Goal: Task Accomplishment & Management: Manage account settings

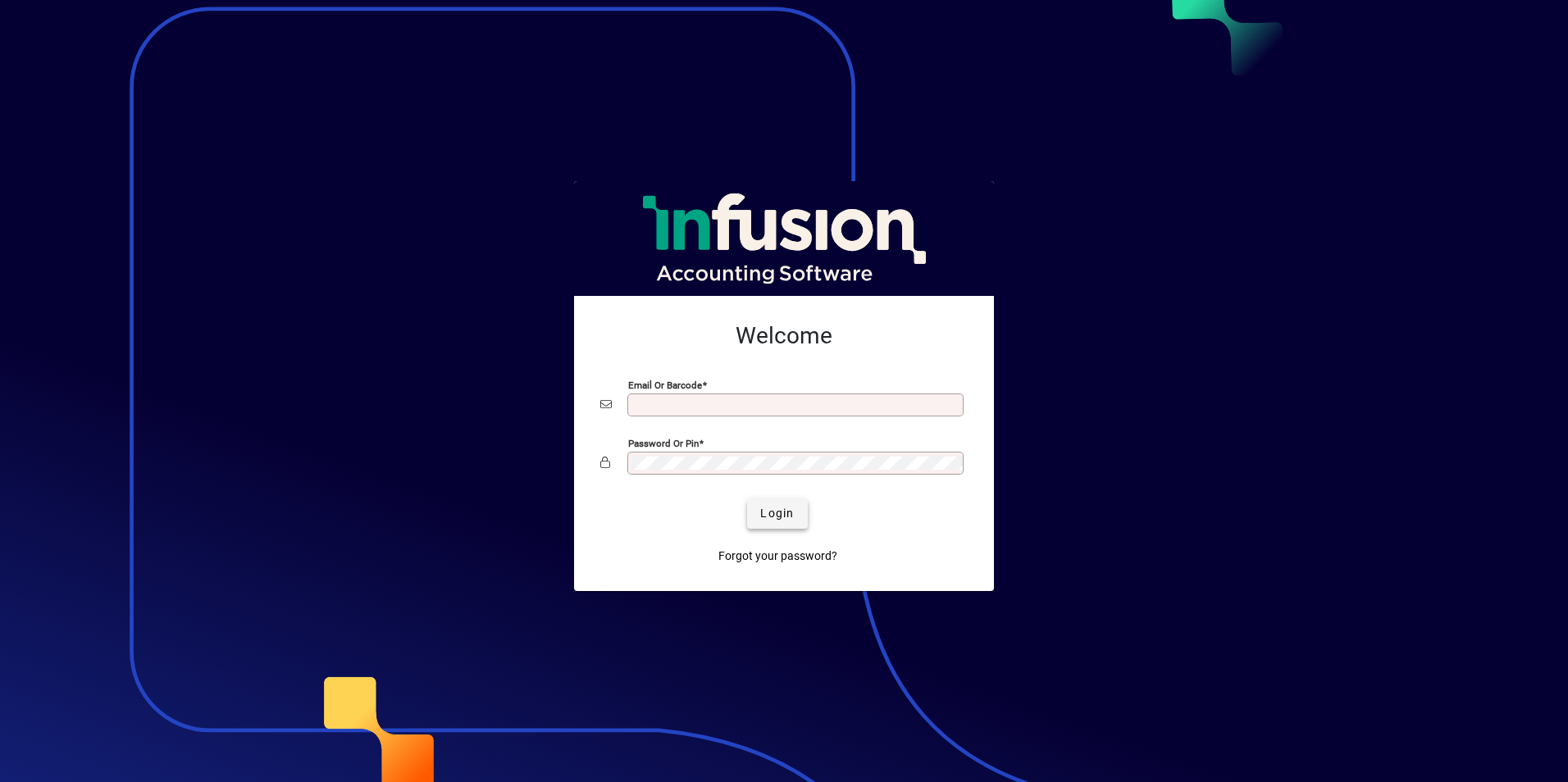
type input "**********"
click at [774, 511] on span "Login" at bounding box center [777, 513] width 34 height 17
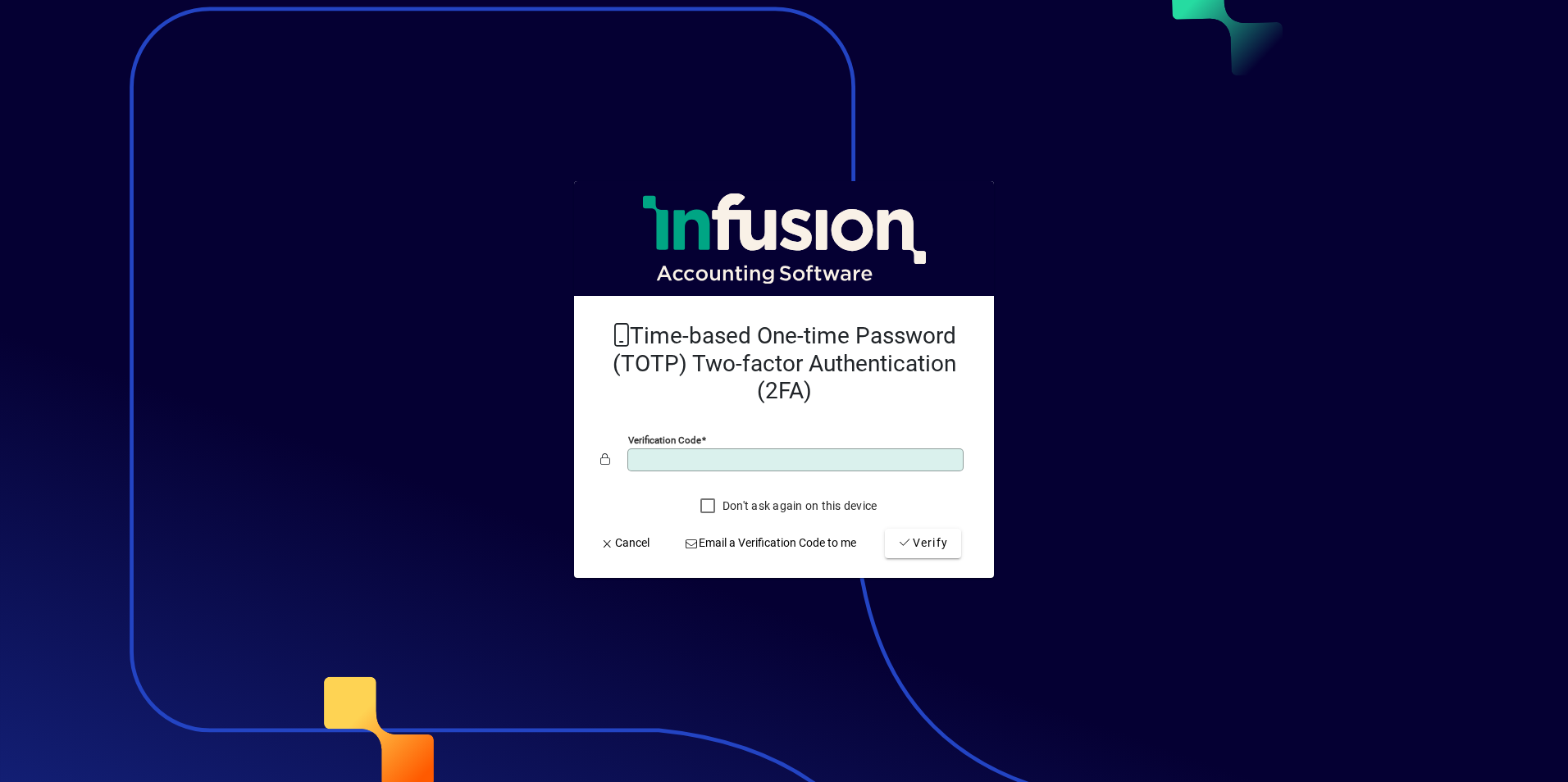
type input "******"
click at [885, 529] on button "Verify" at bounding box center [923, 543] width 76 height 29
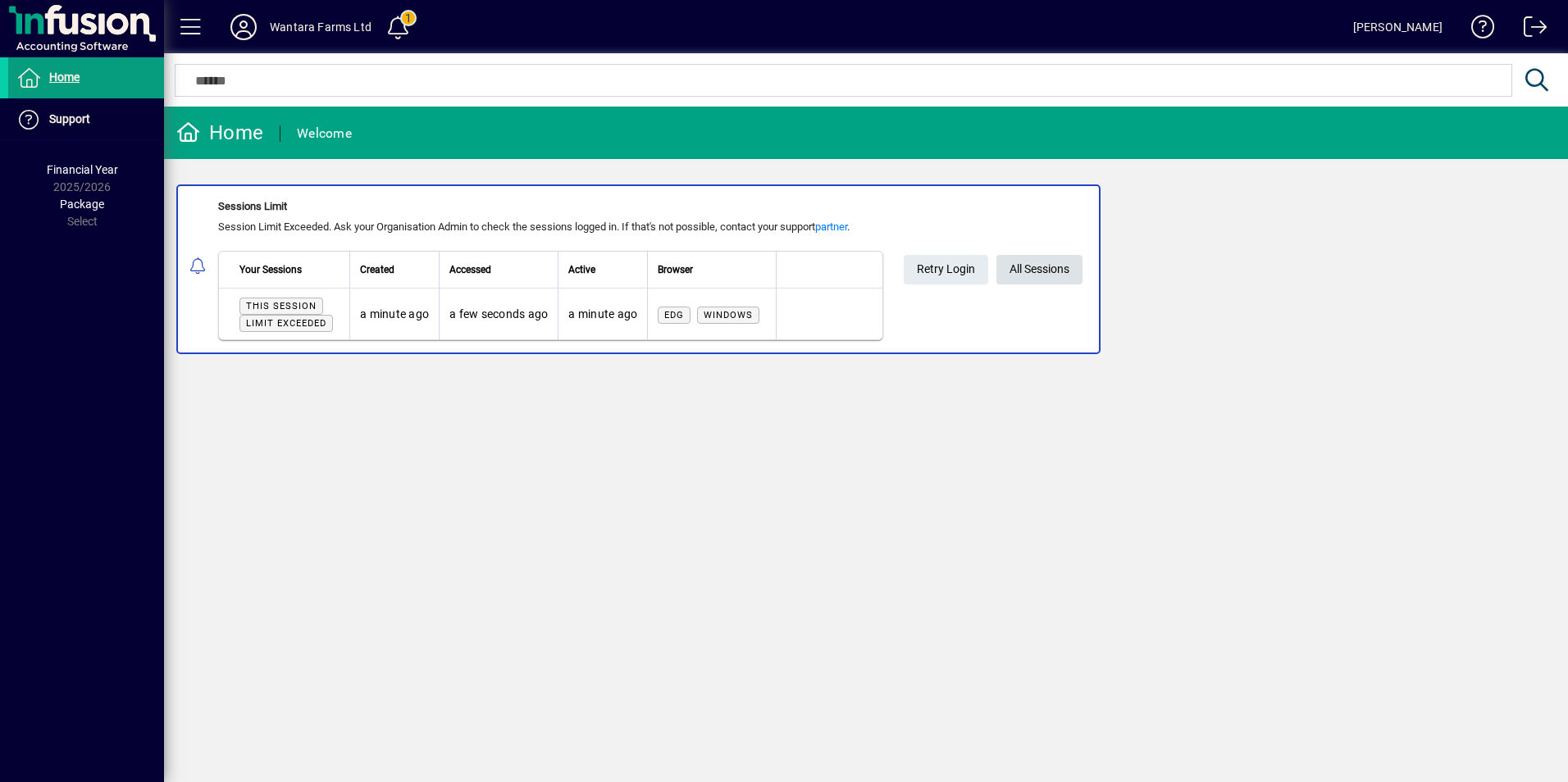
click at [1053, 268] on span "All Sessions" at bounding box center [1039, 270] width 60 height 27
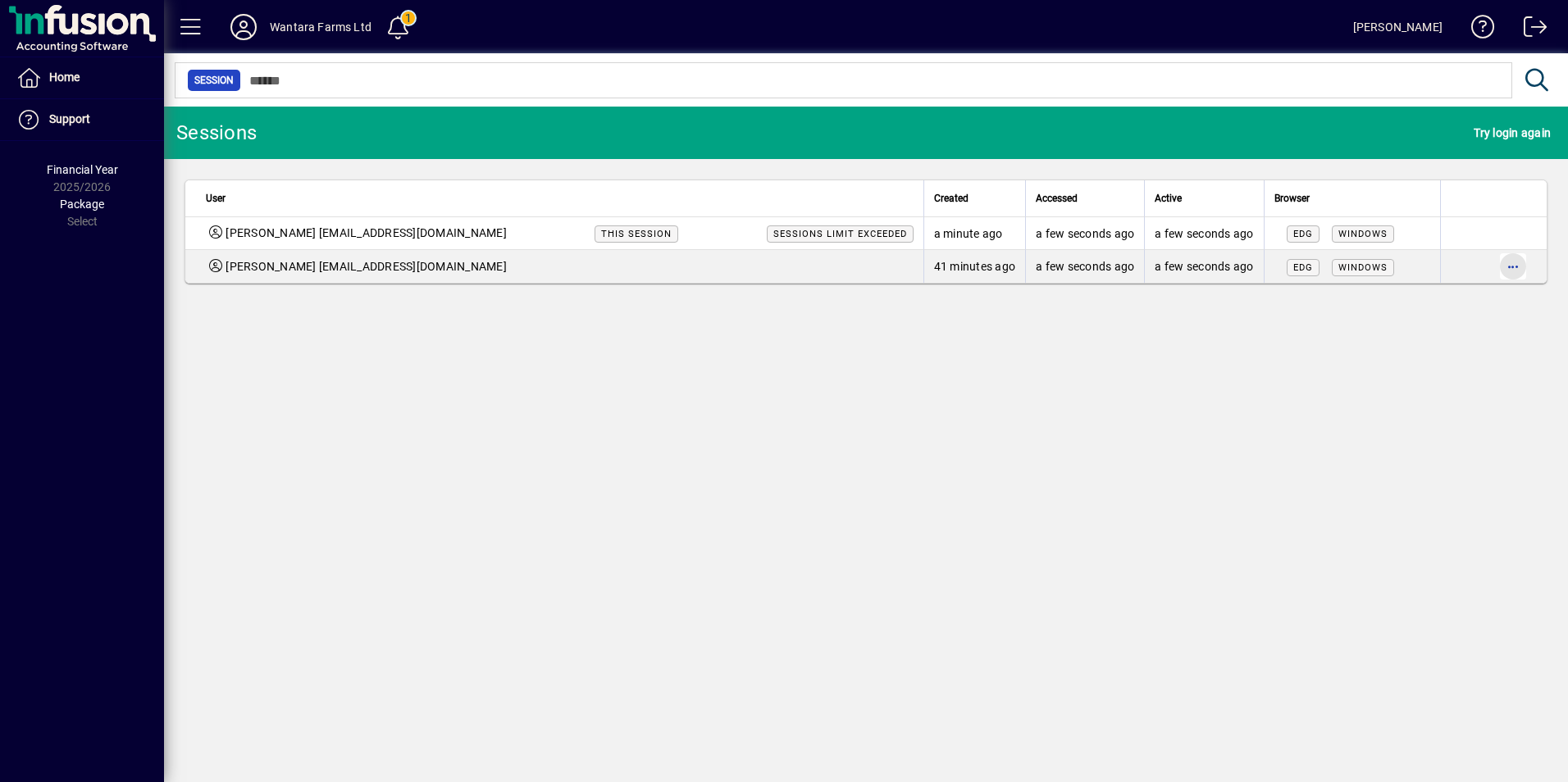
click at [1524, 260] on span "button" at bounding box center [1512, 266] width 39 height 39
click at [1519, 260] on div at bounding box center [784, 391] width 1568 height 782
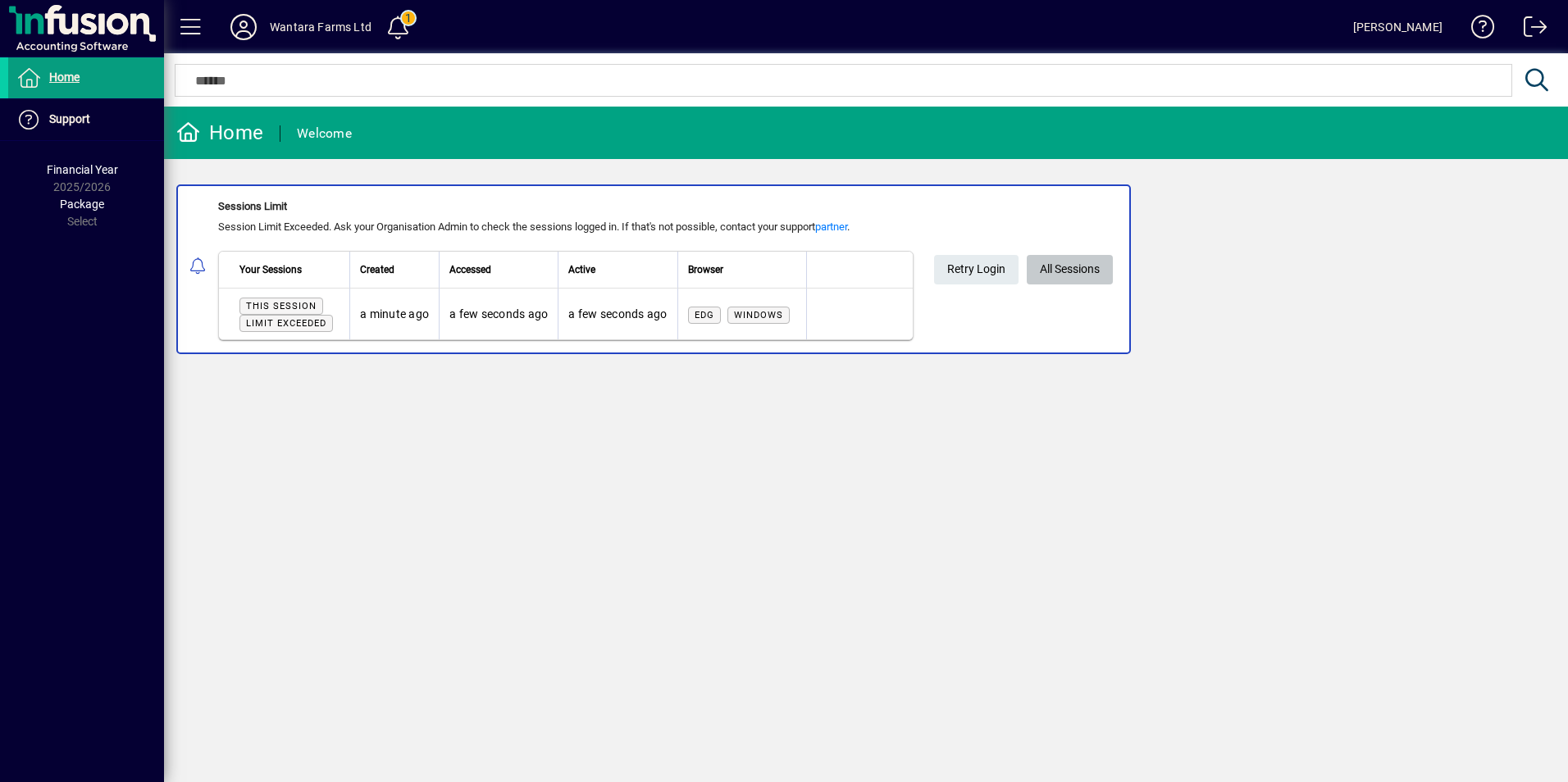
click at [1070, 273] on span "All Sessions" at bounding box center [1069, 270] width 60 height 27
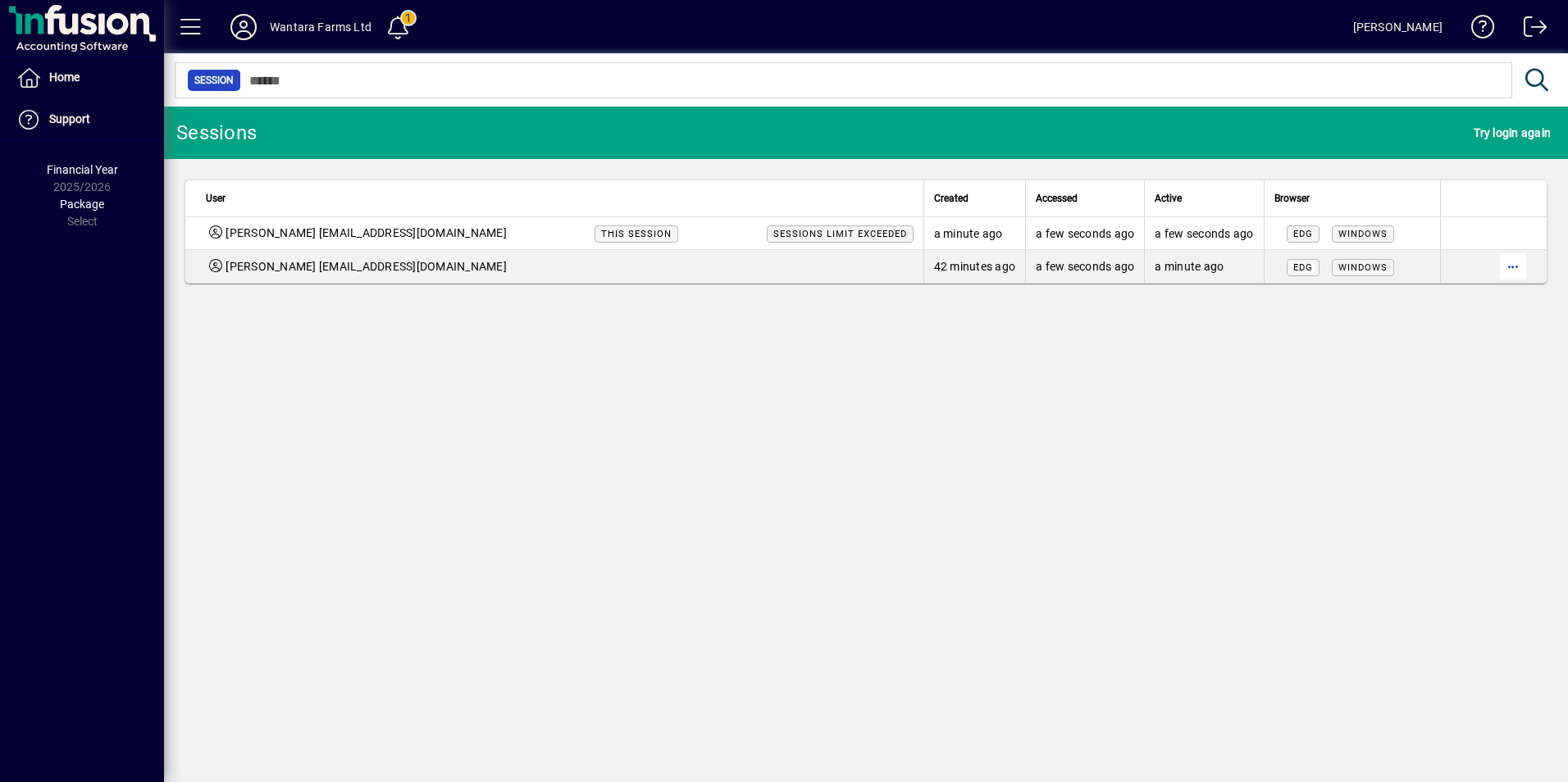
click at [1515, 267] on span "button" at bounding box center [1512, 266] width 39 height 39
click at [1396, 297] on span "Logout" at bounding box center [1444, 301] width 138 height 20
click at [248, 29] on icon at bounding box center [243, 26] width 33 height 26
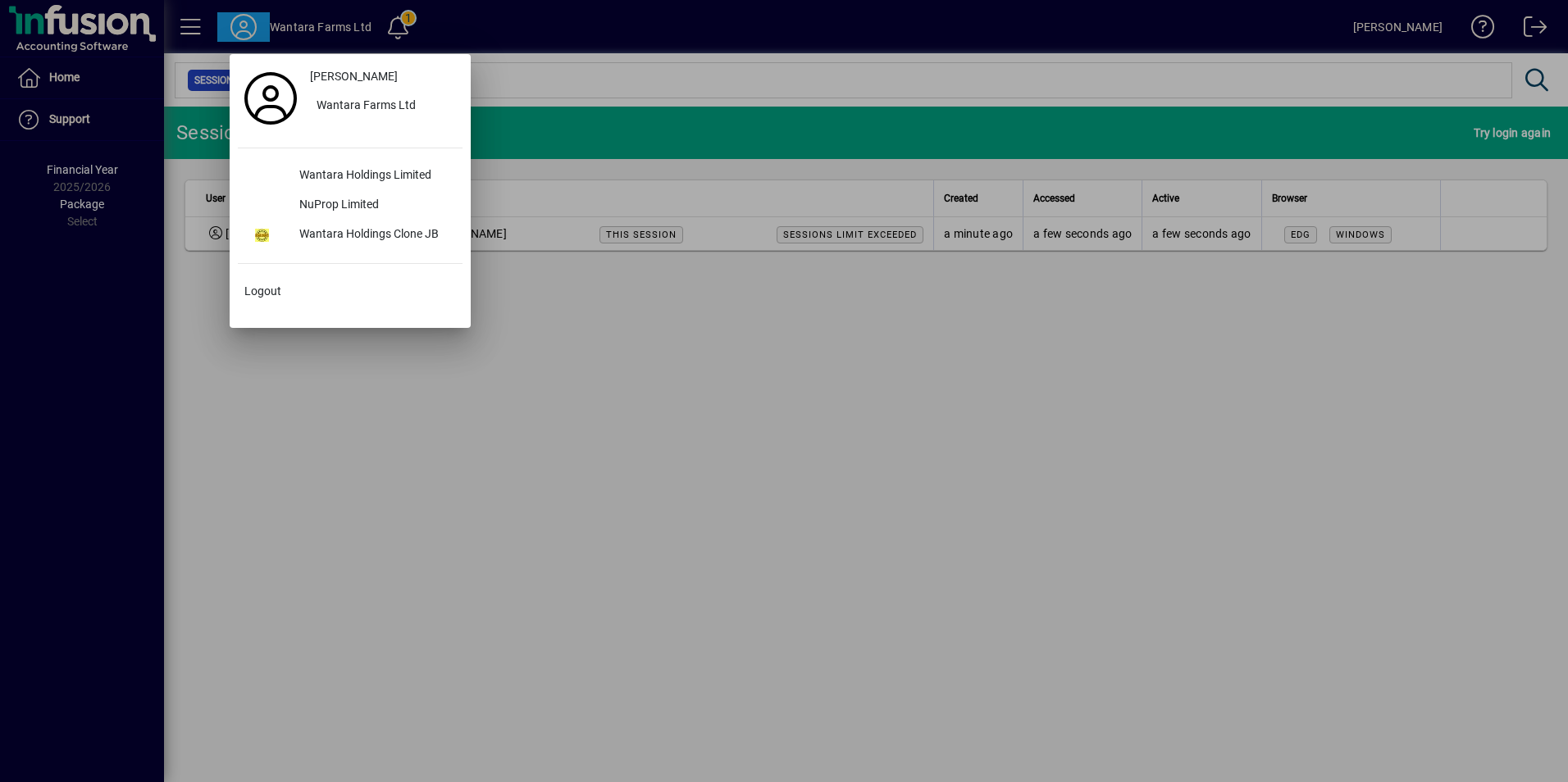
click at [248, 29] on div at bounding box center [784, 391] width 1568 height 782
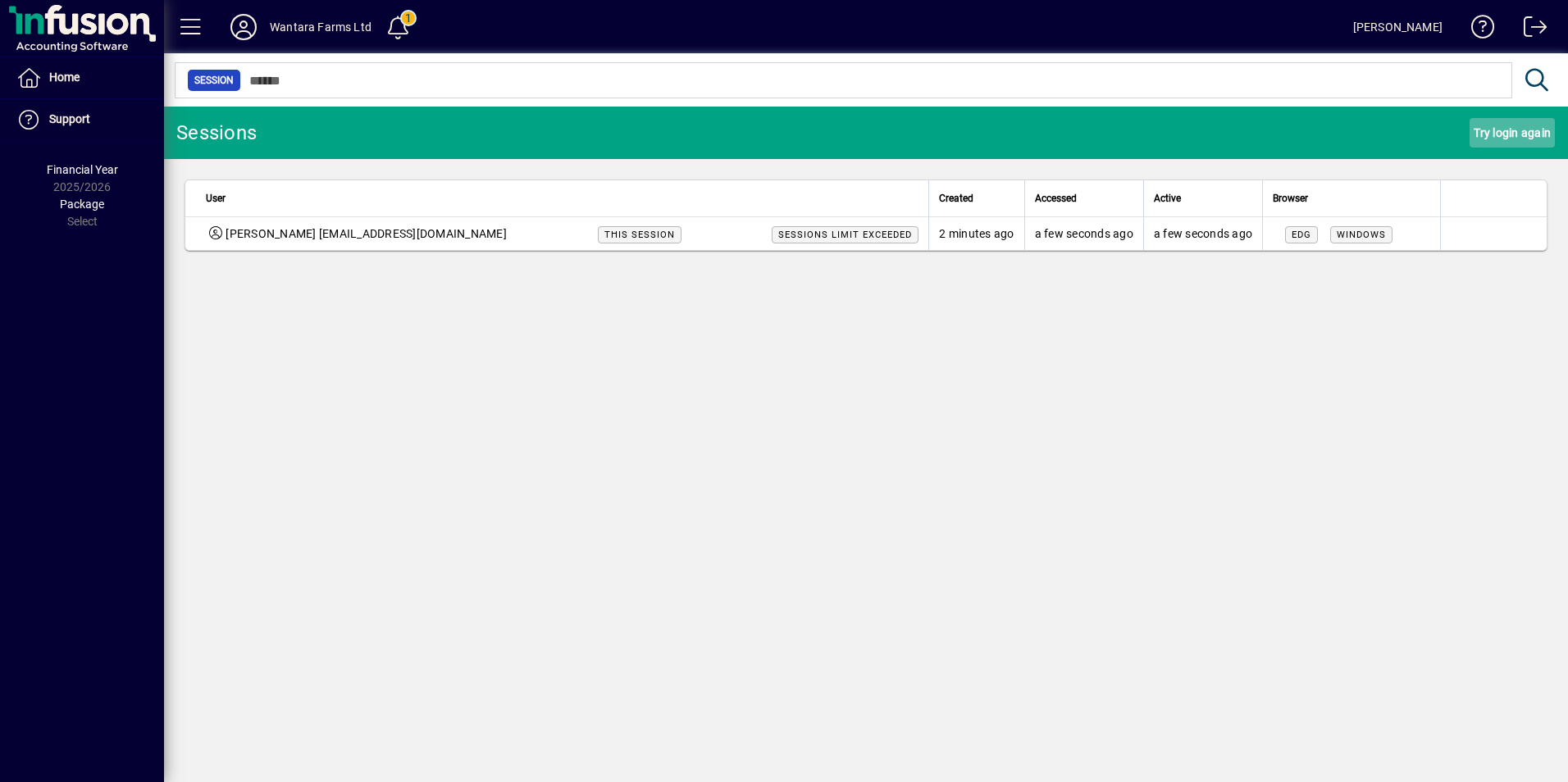
click at [1488, 144] on span "Try login again" at bounding box center [1512, 133] width 77 height 26
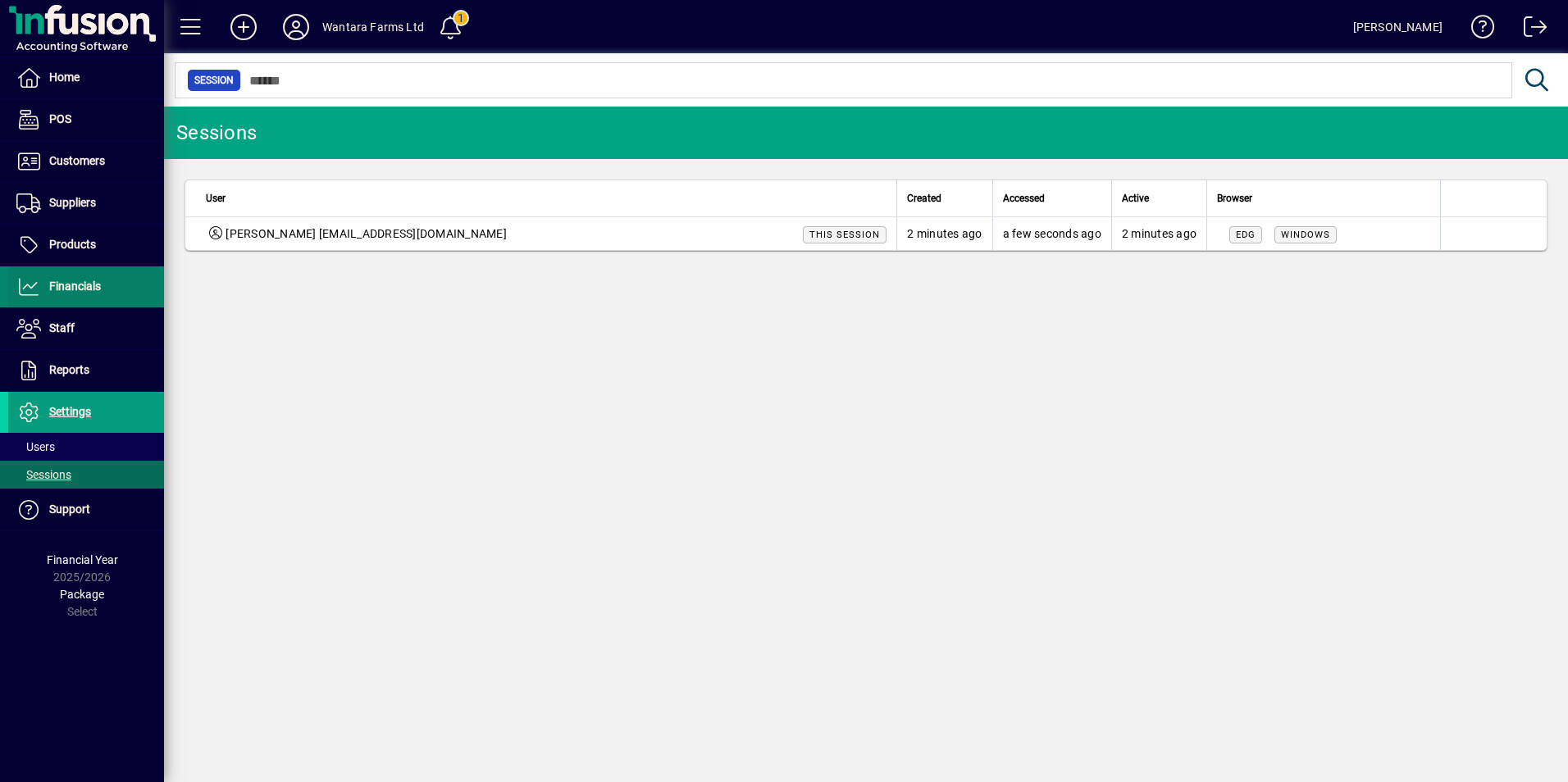
click at [105, 289] on span at bounding box center [85, 286] width 155 height 39
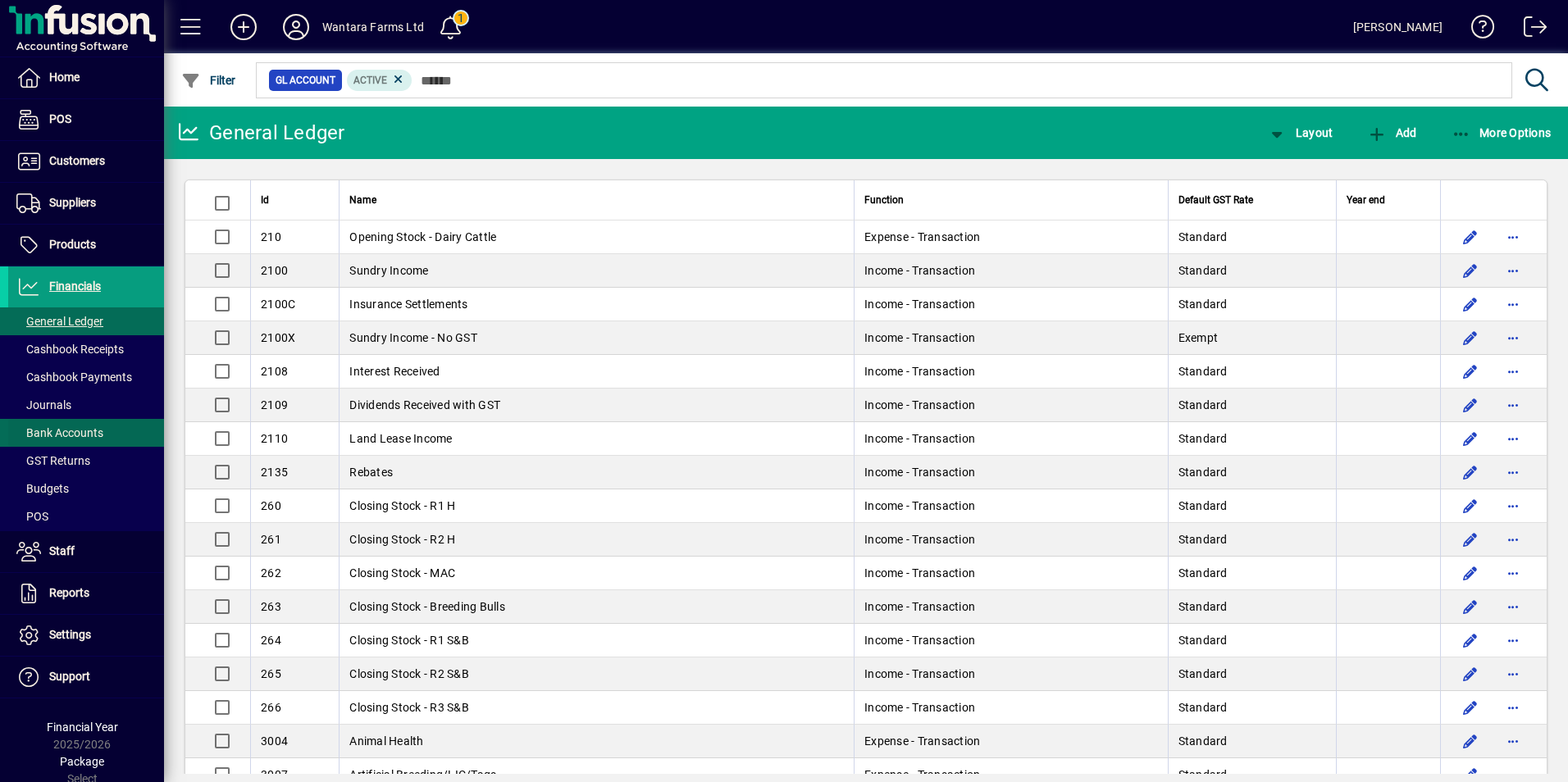
click at [72, 435] on span "Bank Accounts" at bounding box center [60, 432] width 87 height 13
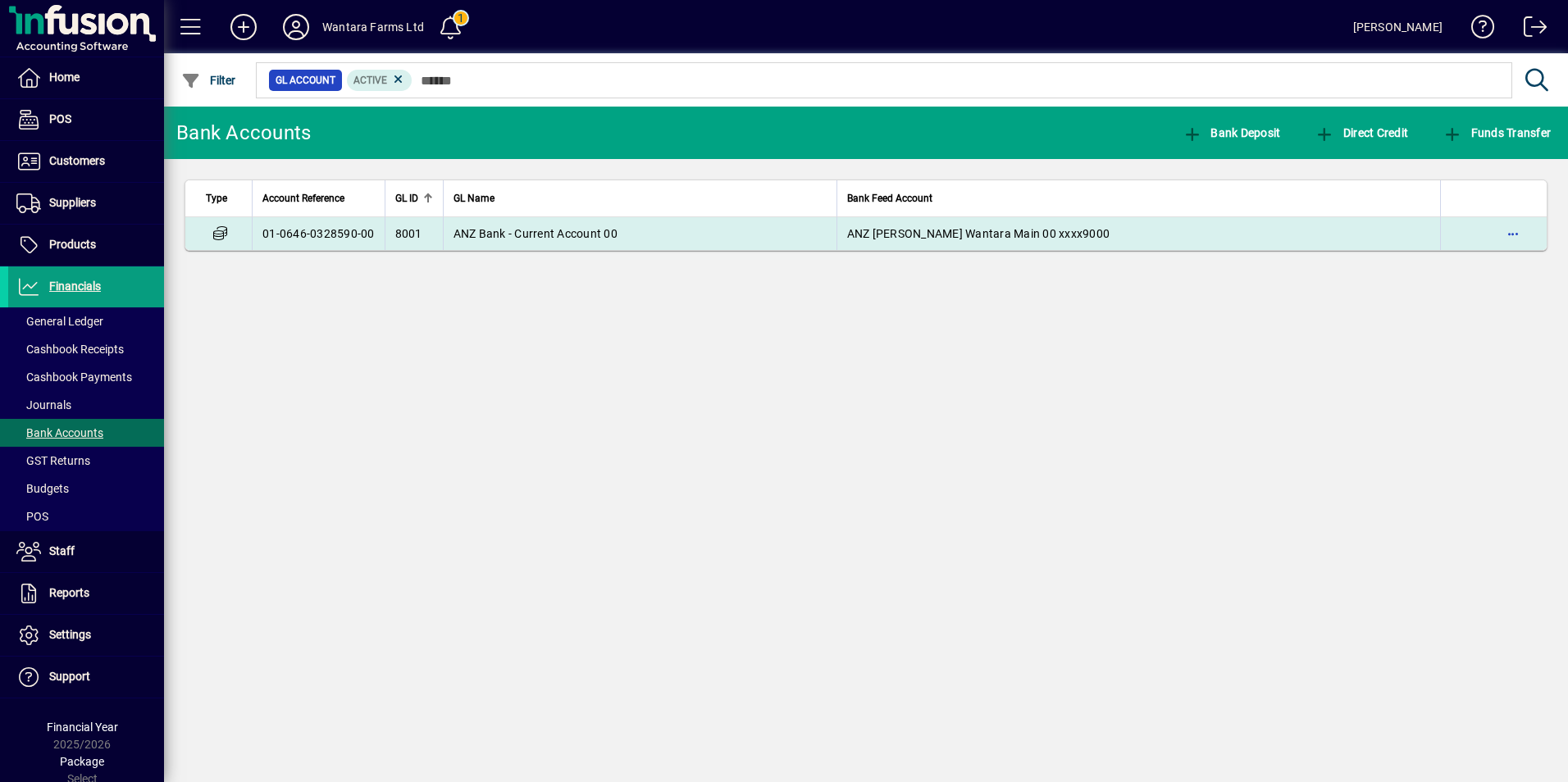
click at [554, 223] on td "ANZ Bank - Current Account 00" at bounding box center [639, 233] width 393 height 33
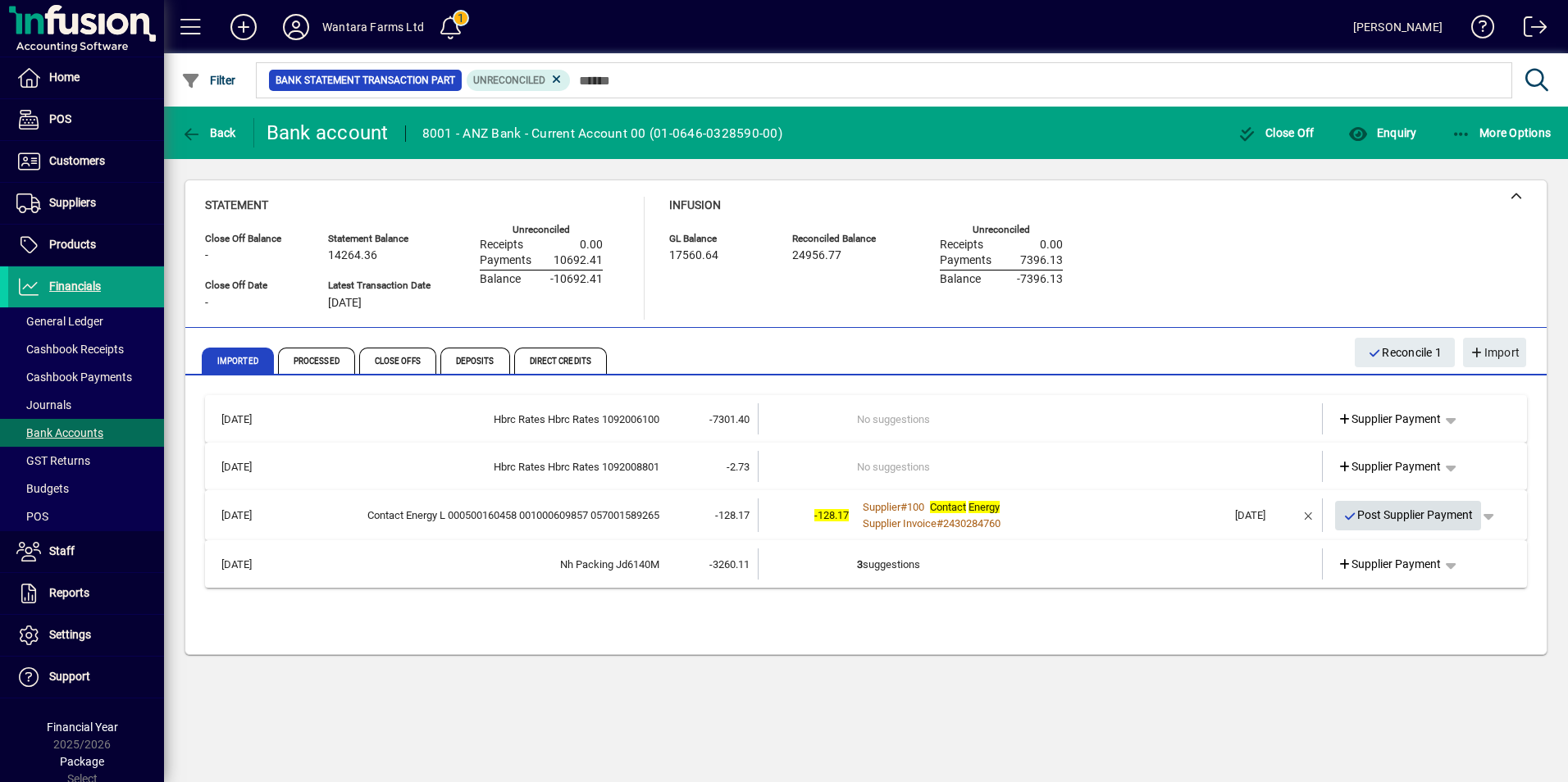
click at [1391, 519] on span "Post Supplier Payment" at bounding box center [1407, 515] width 130 height 27
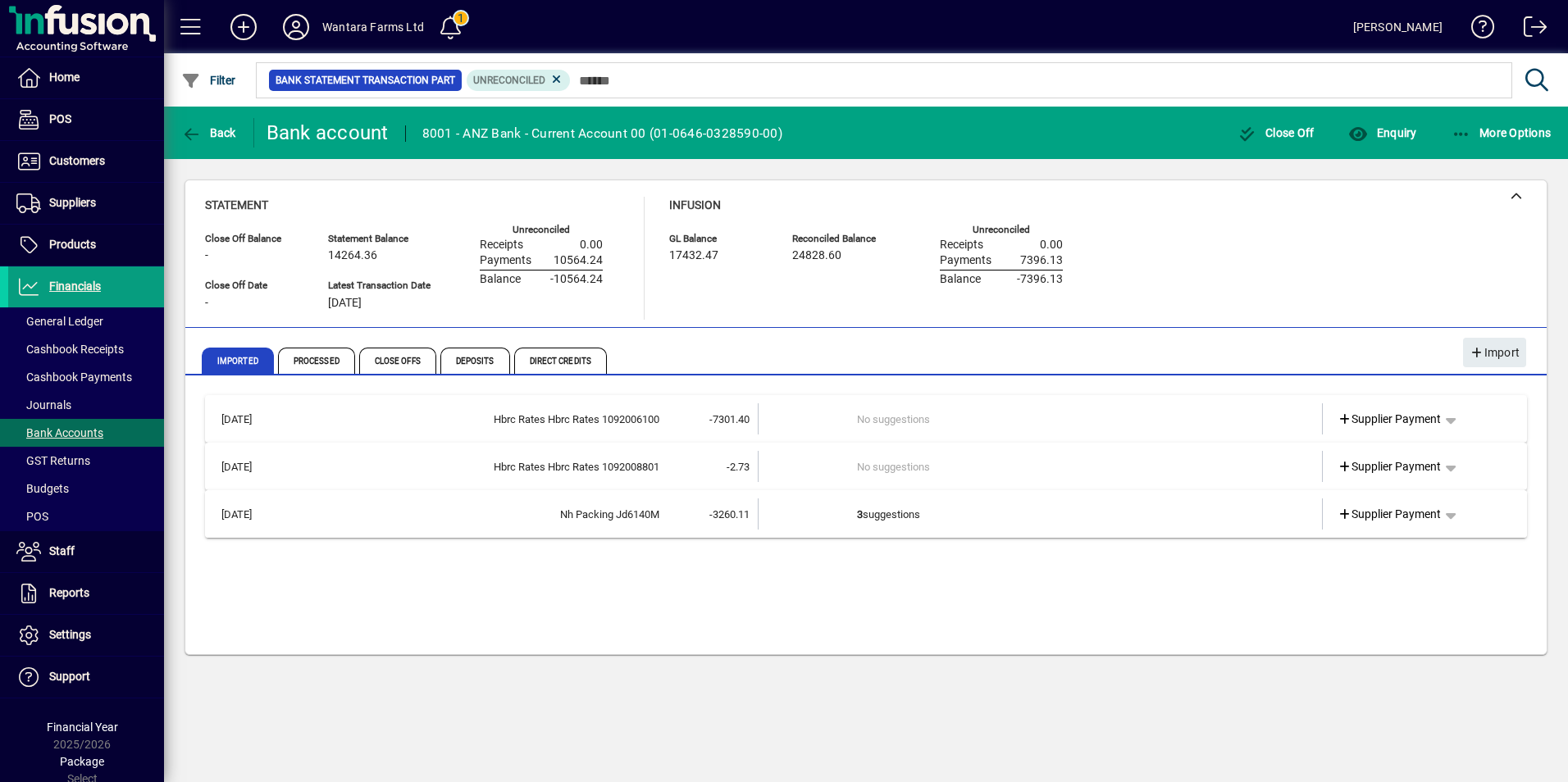
click at [773, 515] on td at bounding box center [808, 514] width 98 height 31
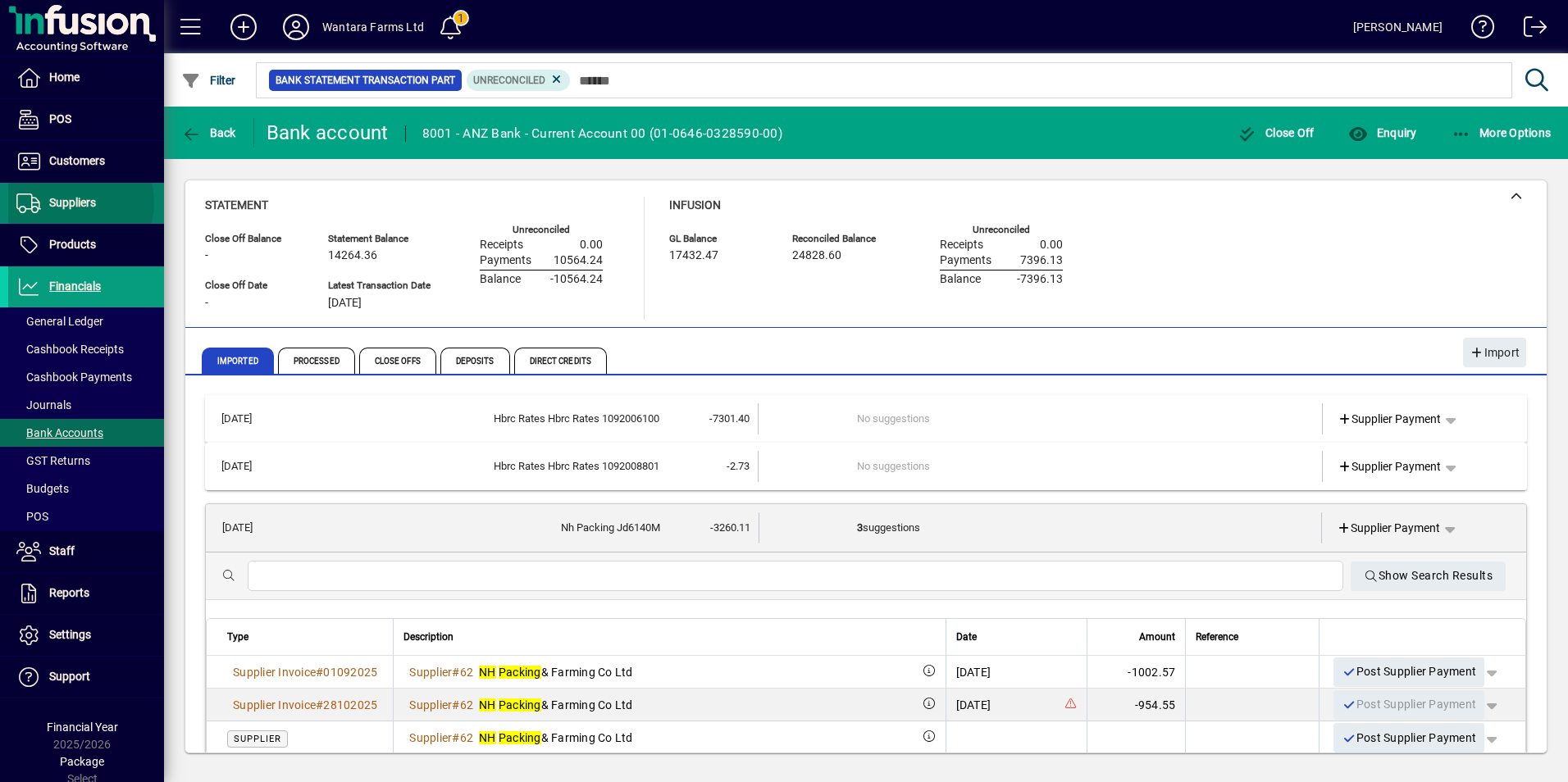
click at [67, 203] on span "Suppliers" at bounding box center [72, 203] width 46 height 13
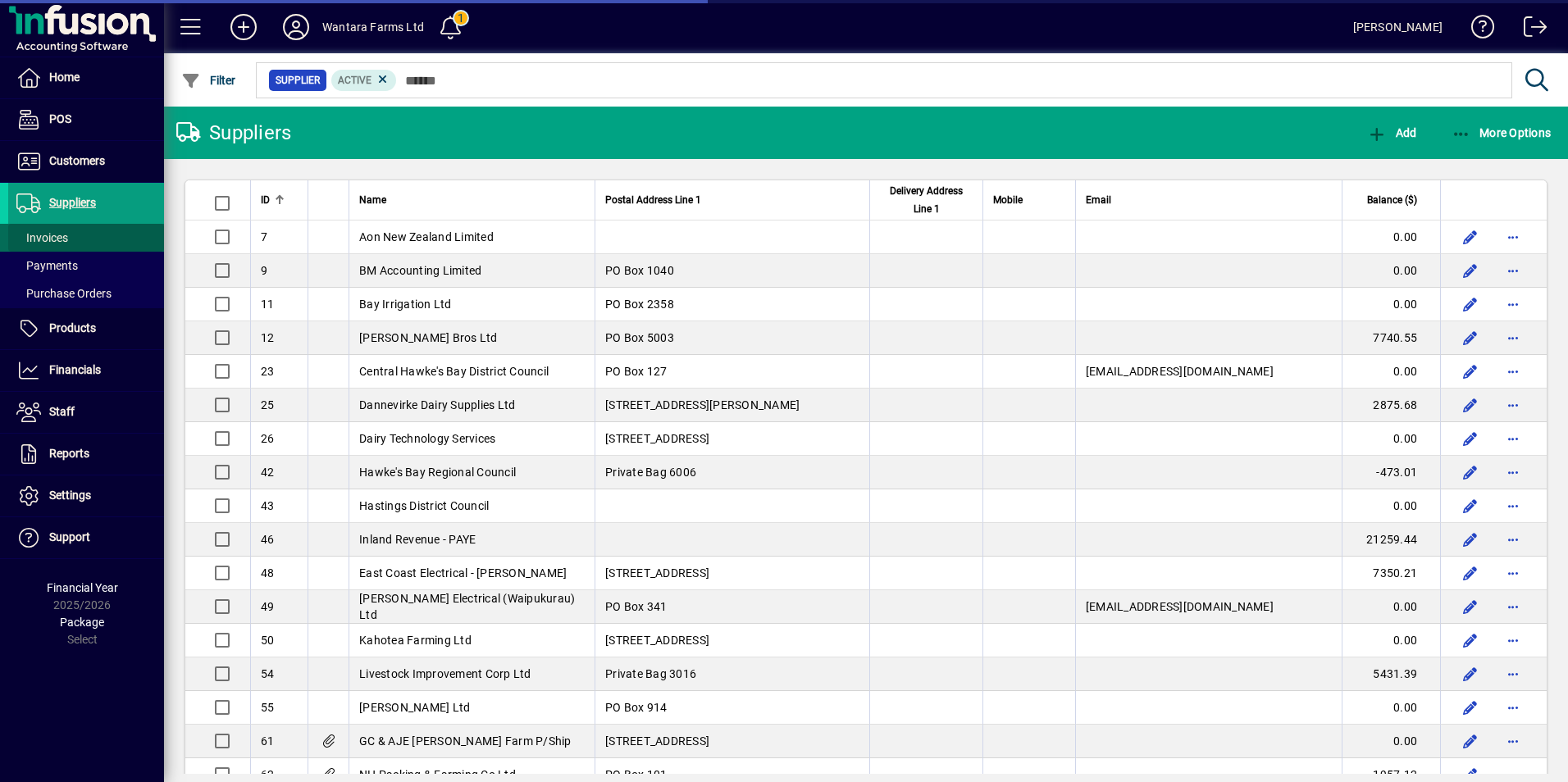
click at [48, 234] on span "Invoices" at bounding box center [42, 237] width 52 height 13
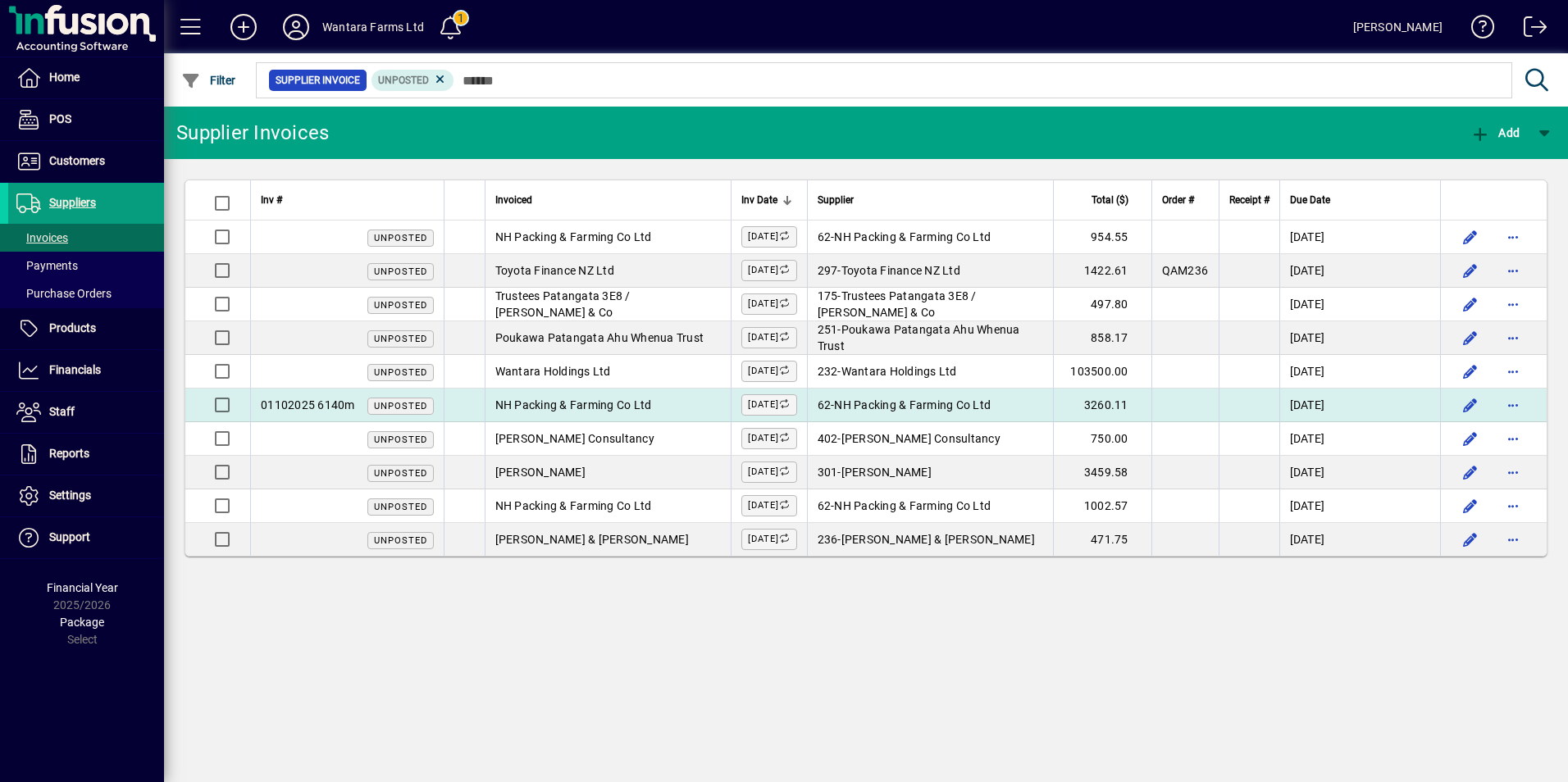
click at [615, 400] on span "NH Packing & Farming Co Ltd" at bounding box center [573, 405] width 156 height 13
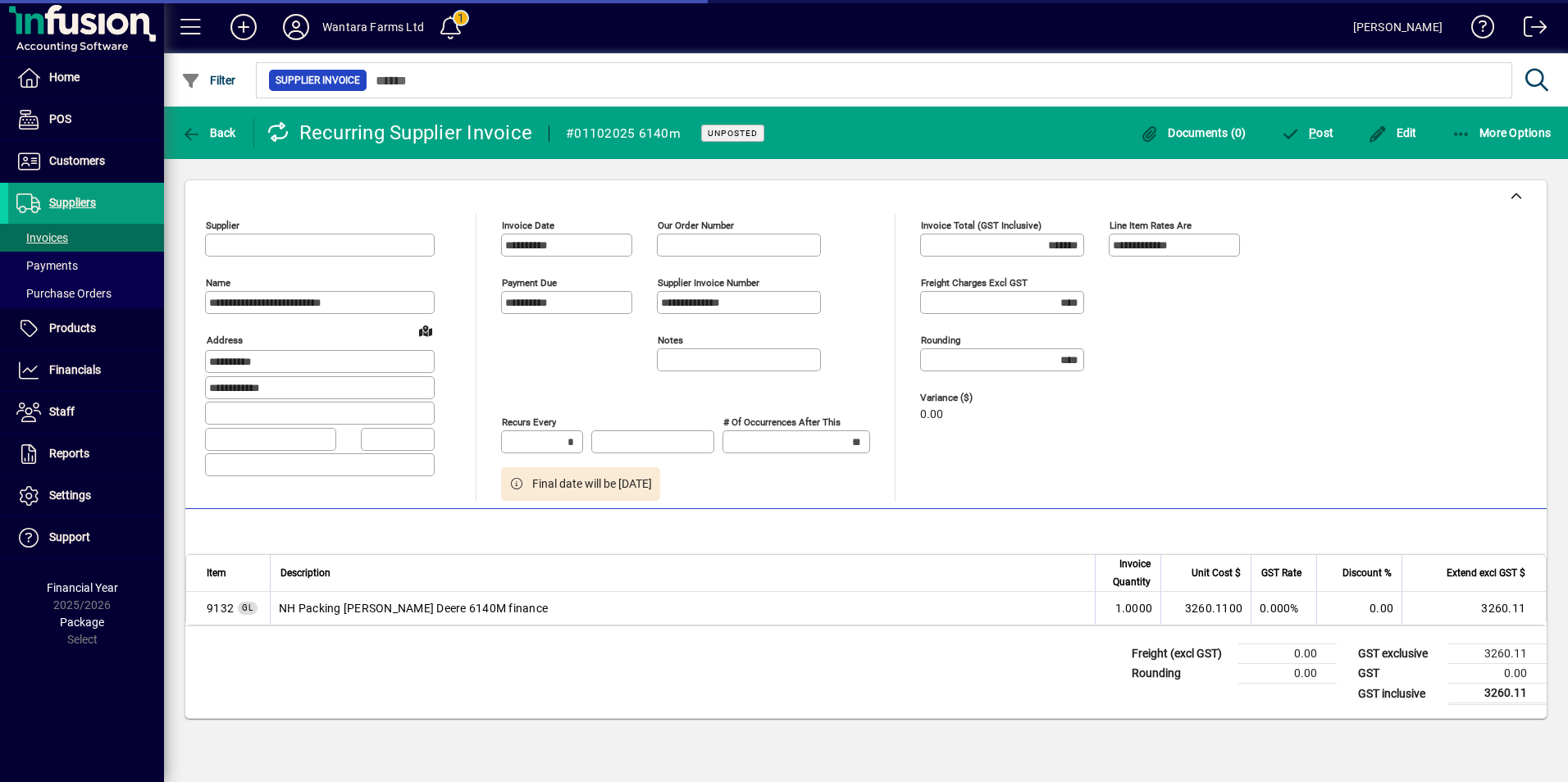
type input "********"
type input "**********"
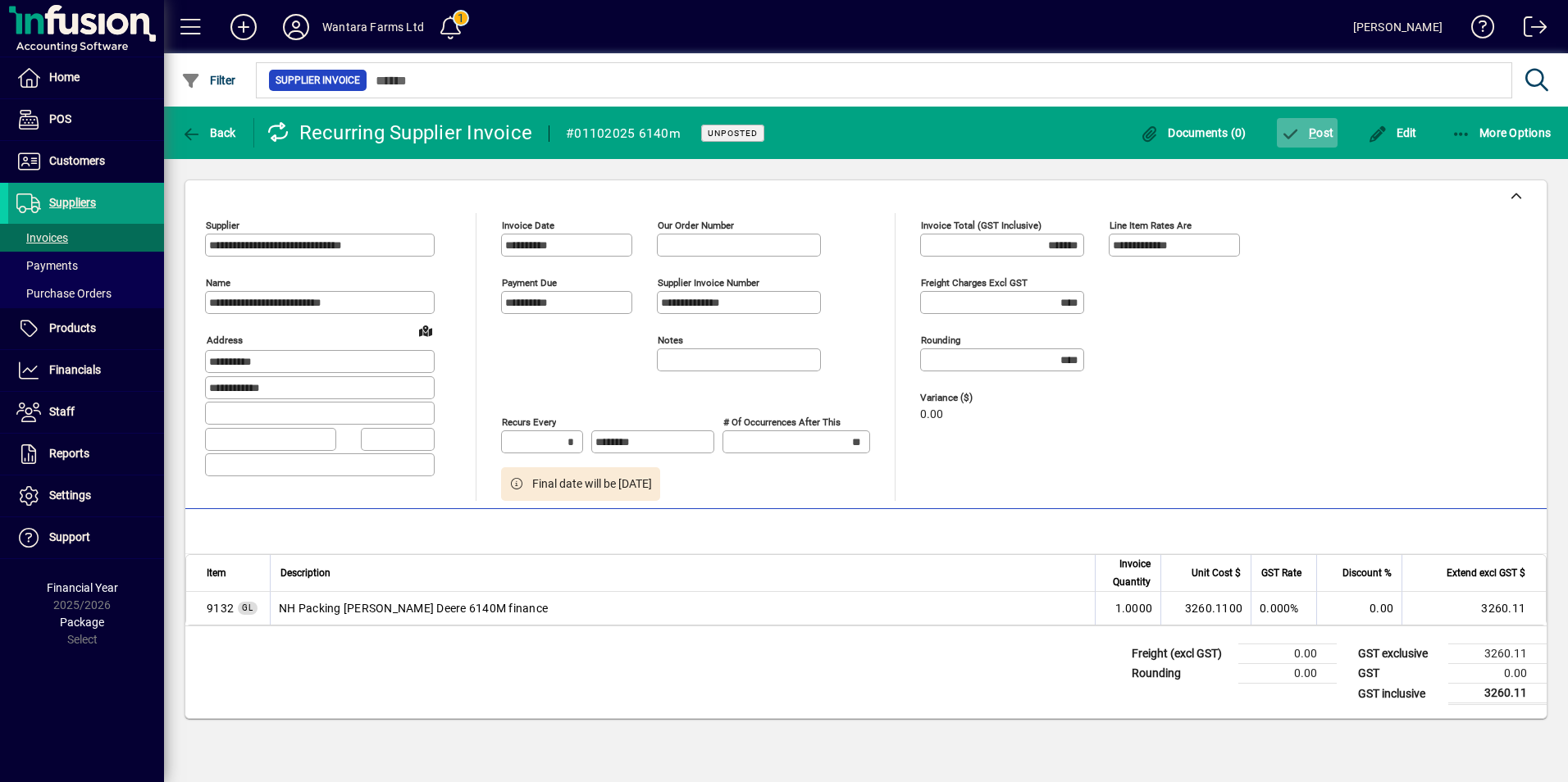
click at [1313, 133] on span "P" at bounding box center [1312, 133] width 7 height 13
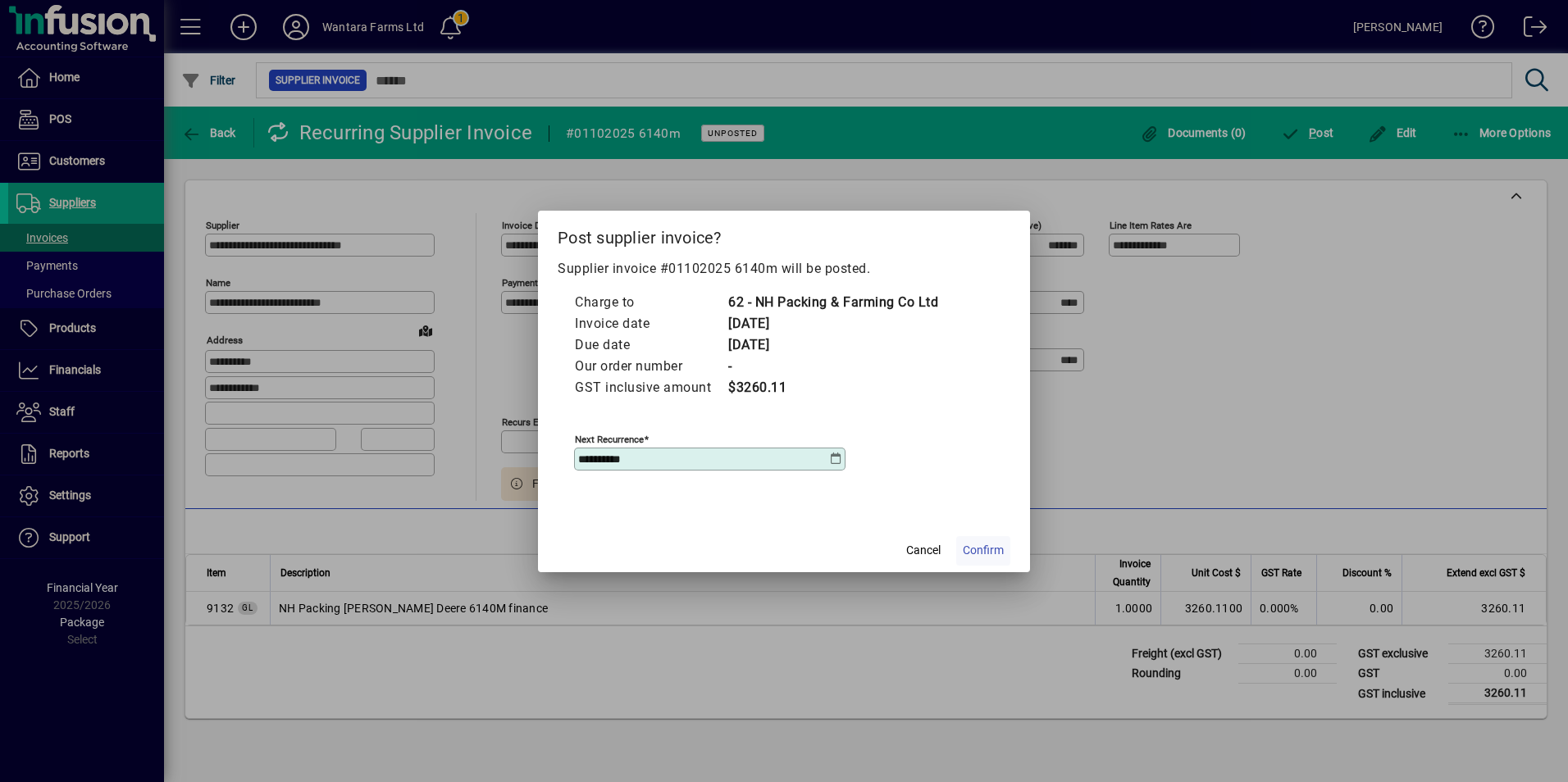
click at [993, 555] on span "Confirm" at bounding box center [983, 550] width 41 height 17
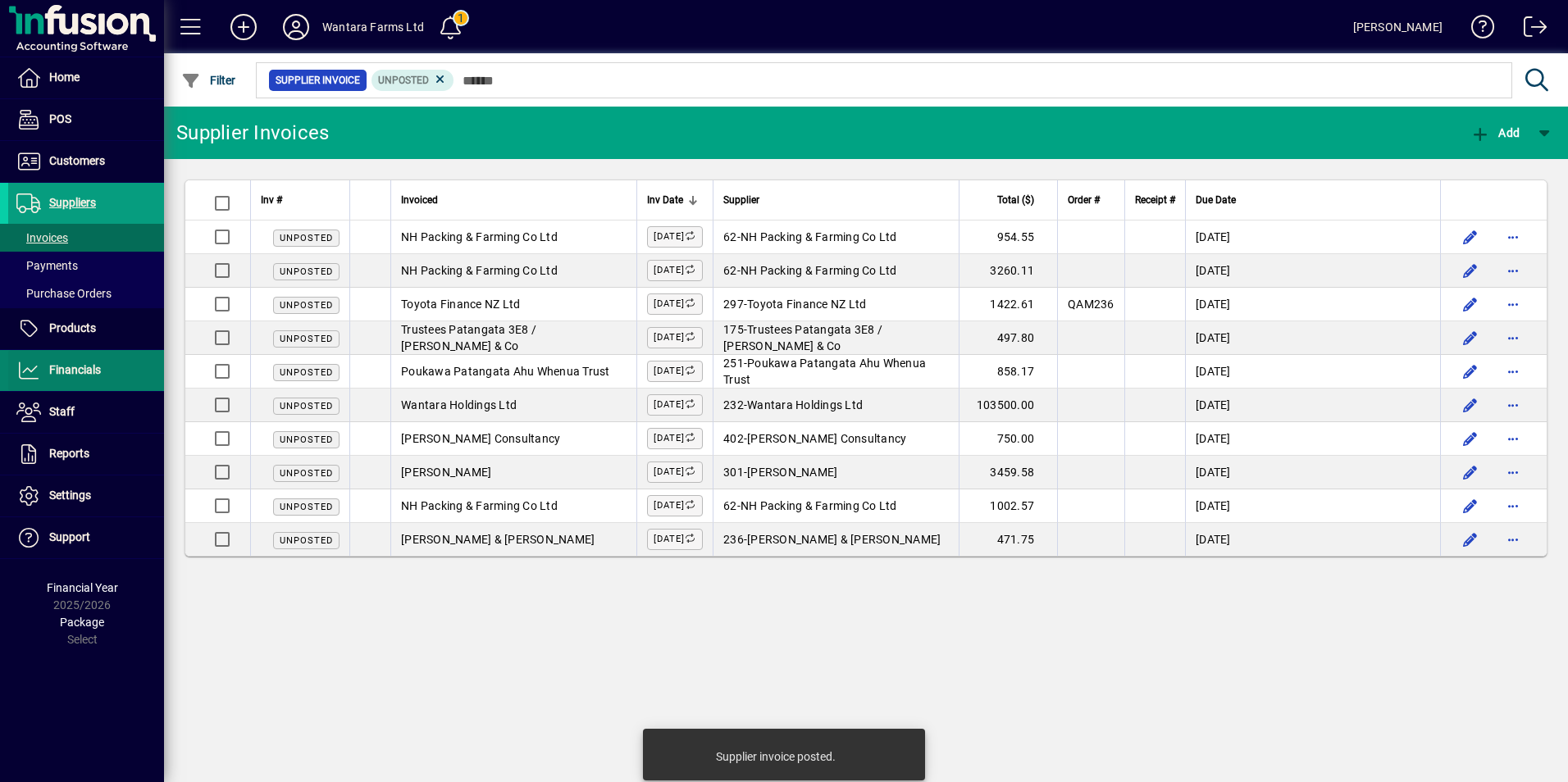
click at [75, 362] on span "Financials" at bounding box center [55, 371] width 93 height 20
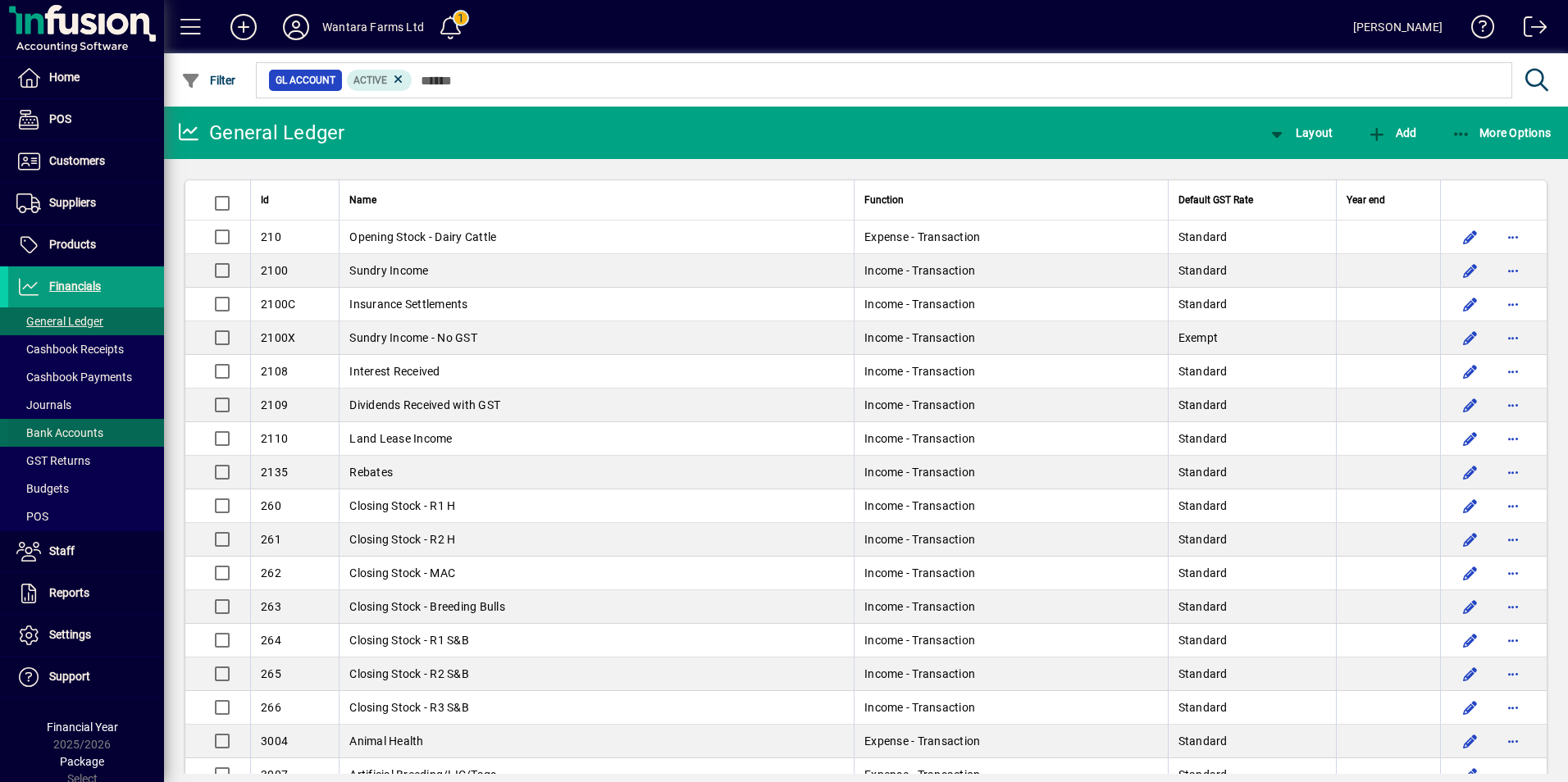
click at [70, 427] on span "Bank Accounts" at bounding box center [60, 432] width 87 height 13
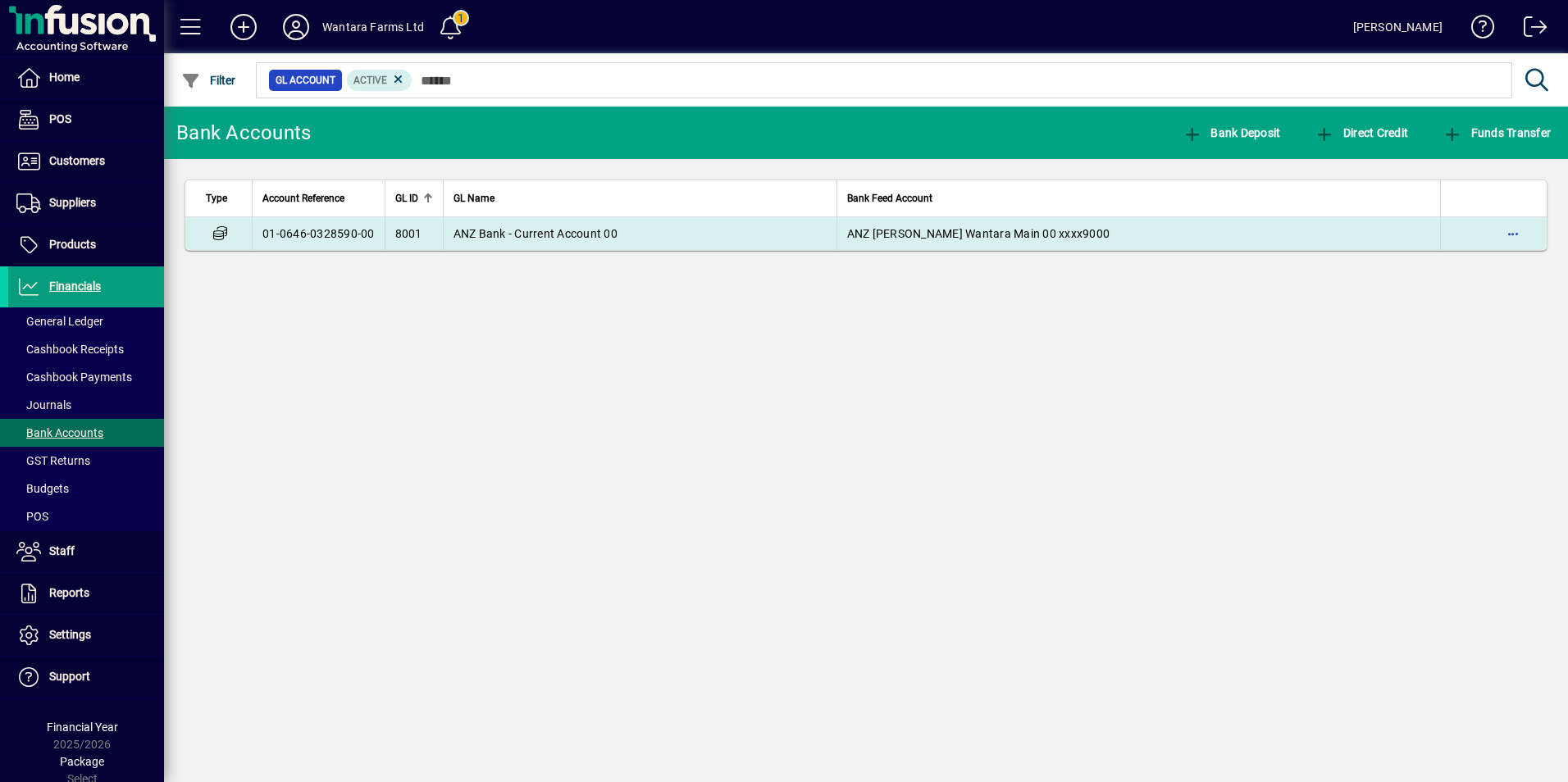
click at [483, 218] on td "ANZ Bank - Current Account 00" at bounding box center [639, 233] width 393 height 33
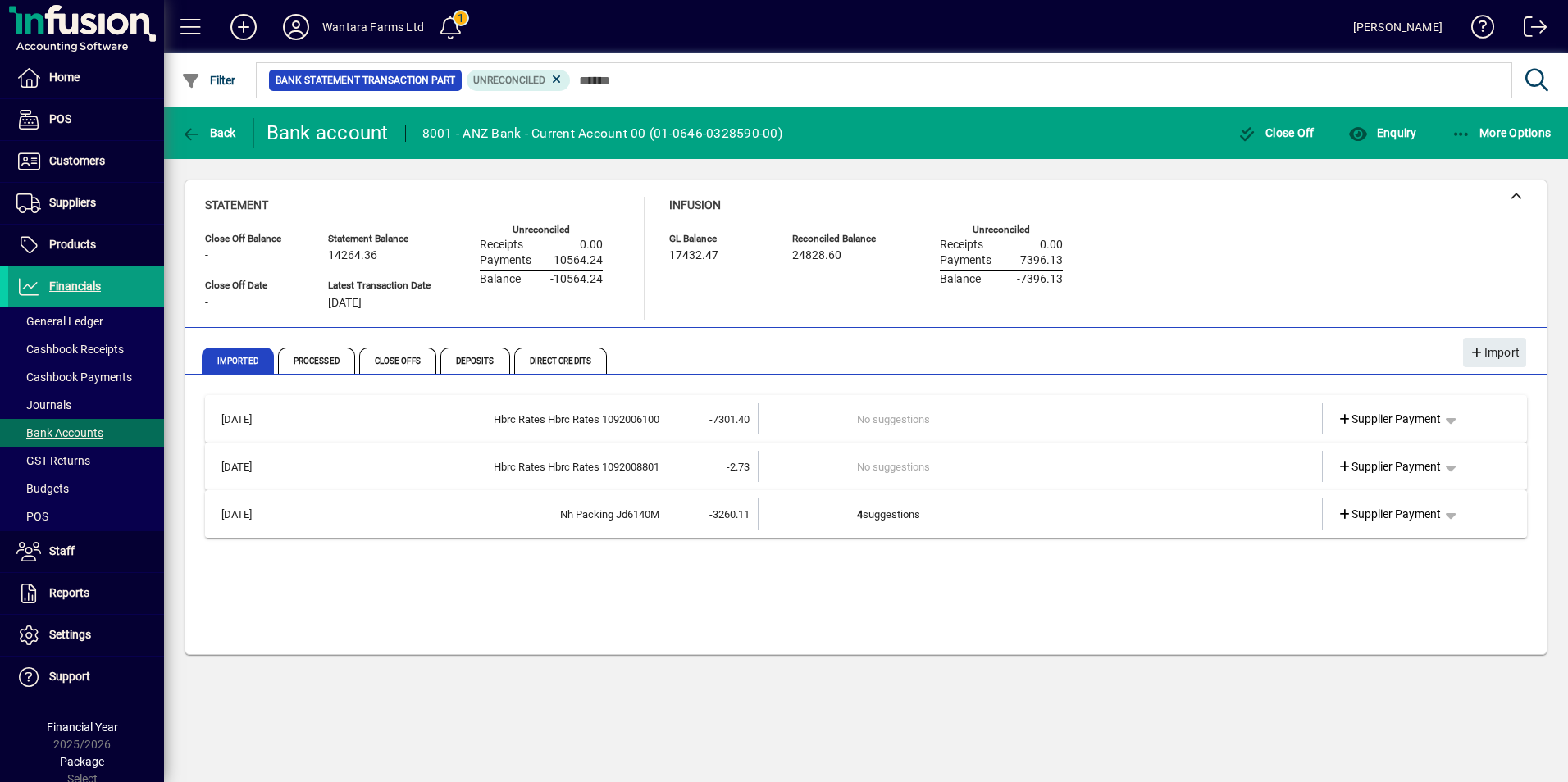
click at [835, 502] on td at bounding box center [808, 514] width 98 height 31
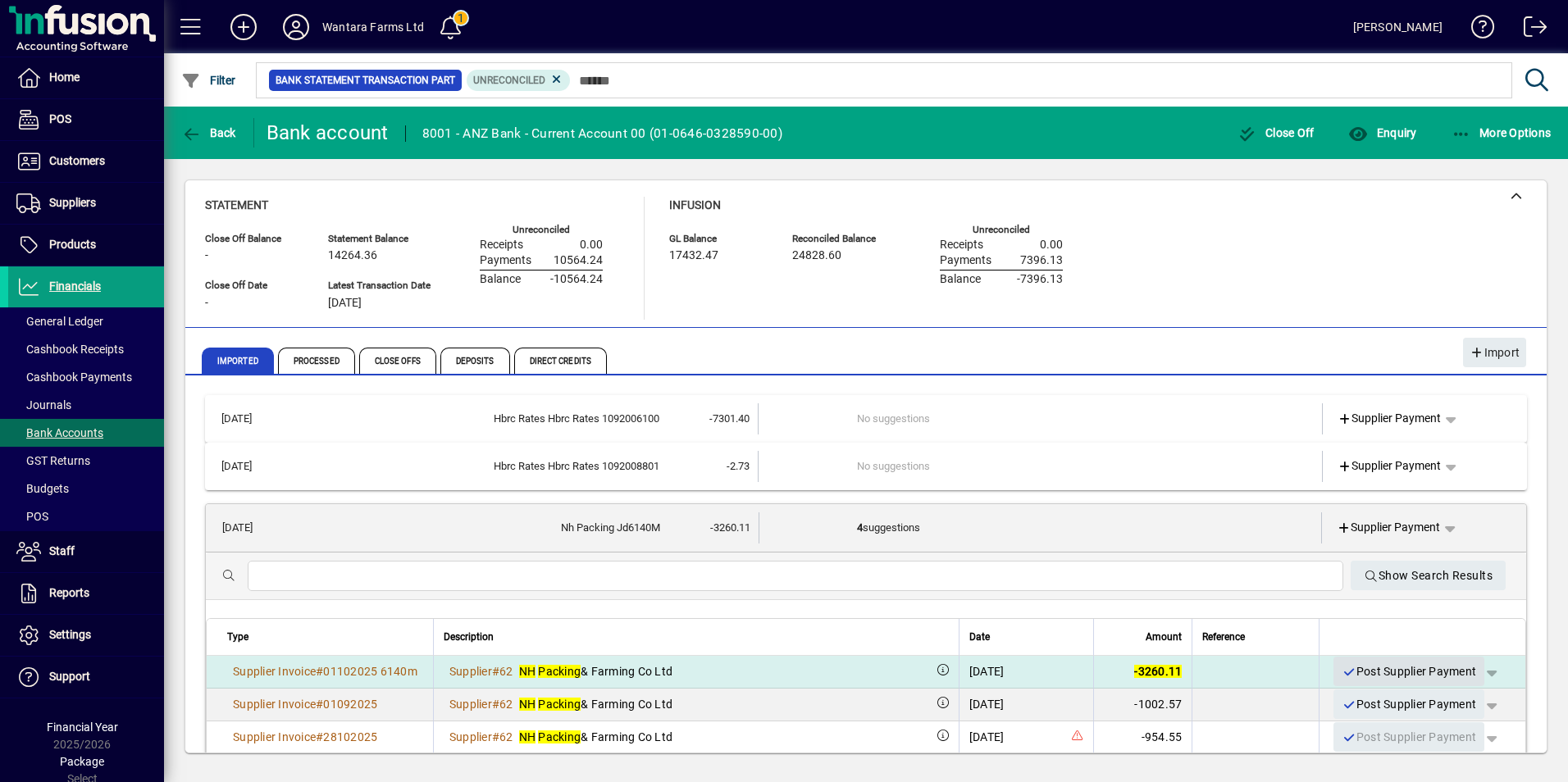
click at [1381, 674] on span "Post Supplier Payment" at bounding box center [1408, 672] width 134 height 27
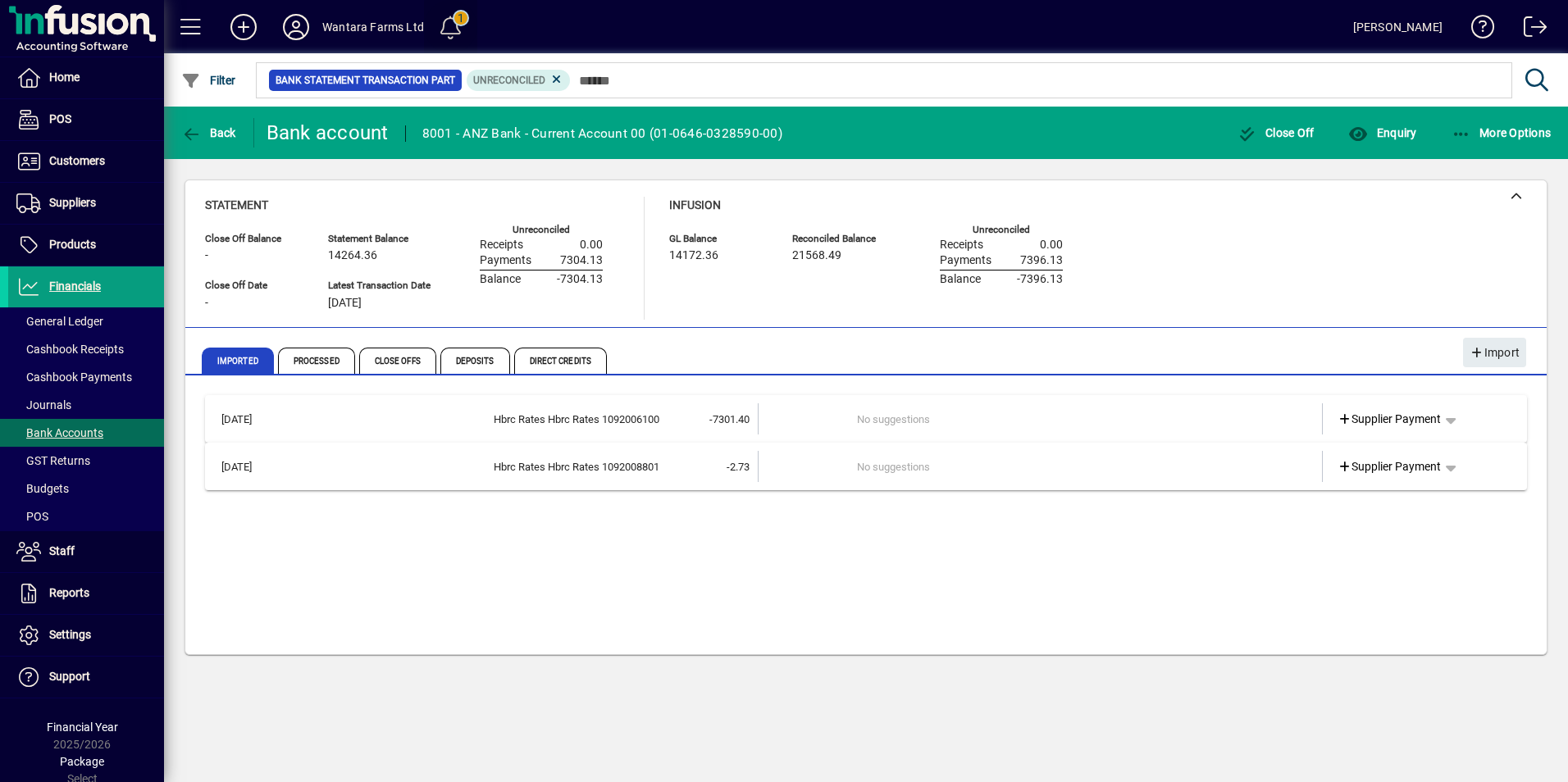
click at [442, 26] on span at bounding box center [450, 26] width 39 height 39
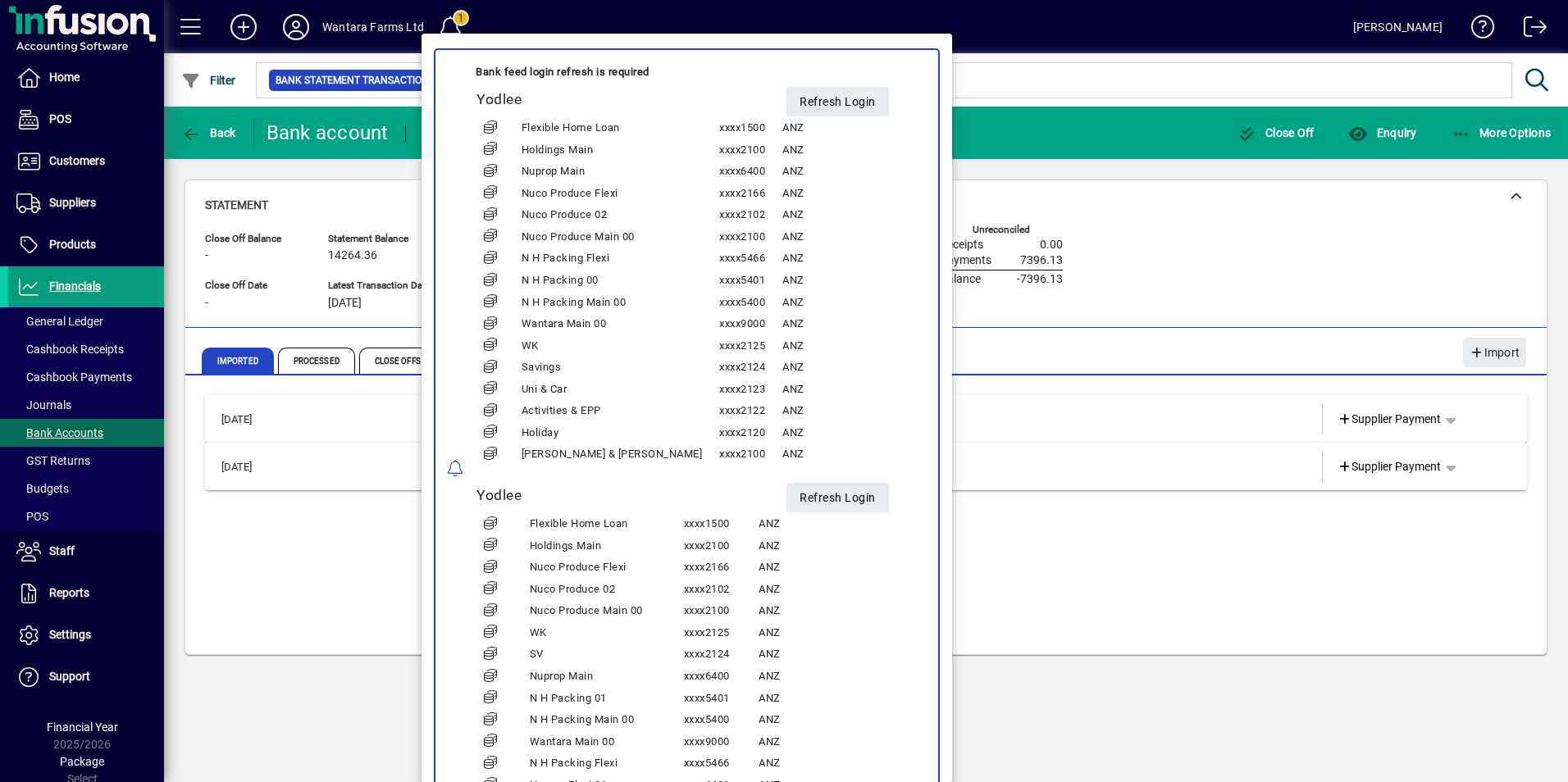
click at [442, 26] on div at bounding box center [784, 391] width 1568 height 782
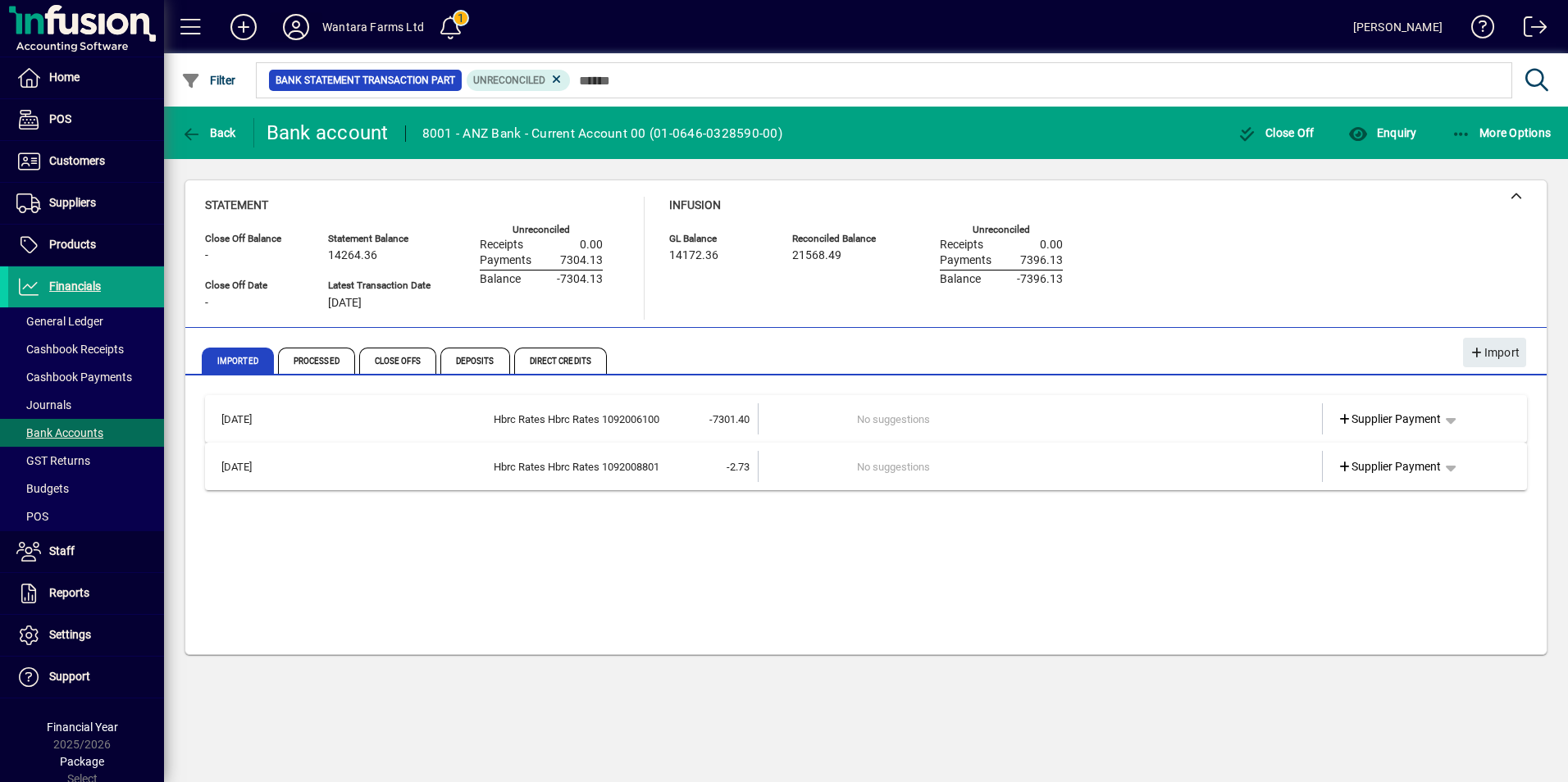
click at [311, 29] on icon at bounding box center [296, 26] width 33 height 26
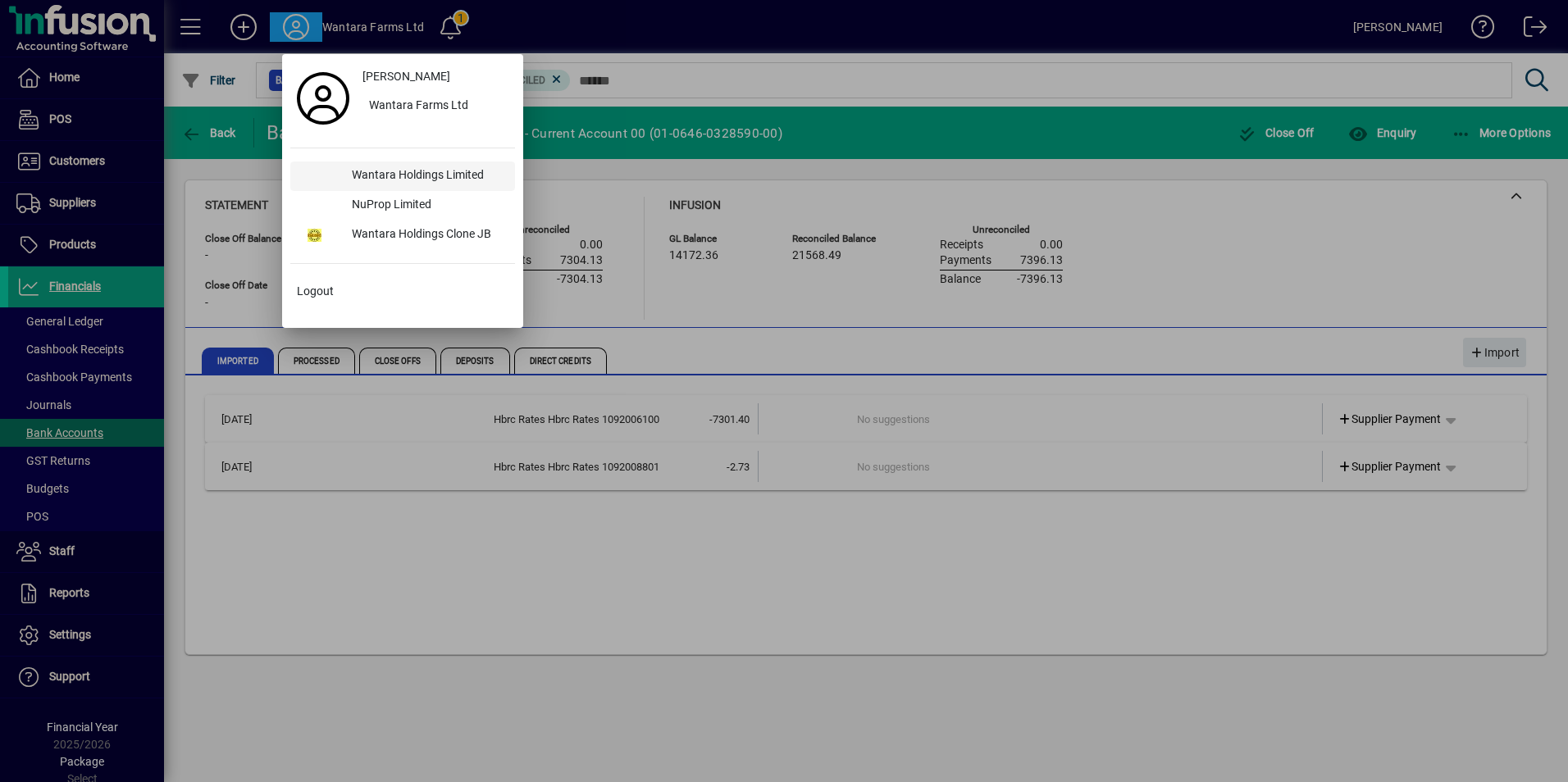
click at [392, 169] on div "Wantara Holdings Limited" at bounding box center [427, 176] width 176 height 29
